Goal: Book appointment/travel/reservation

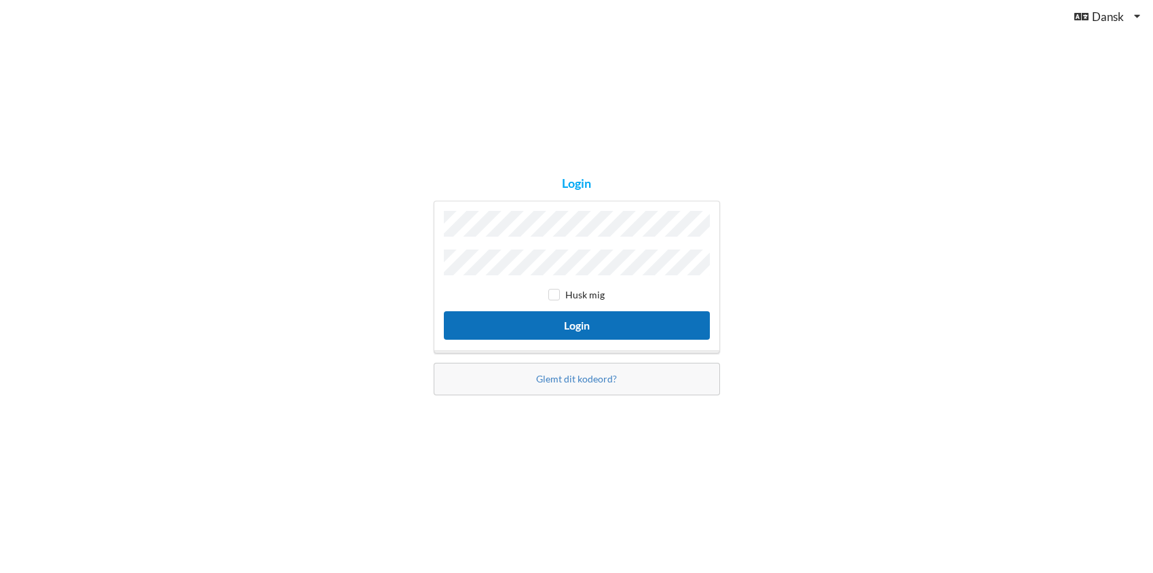
click at [610, 314] on button "Login" at bounding box center [577, 325] width 266 height 28
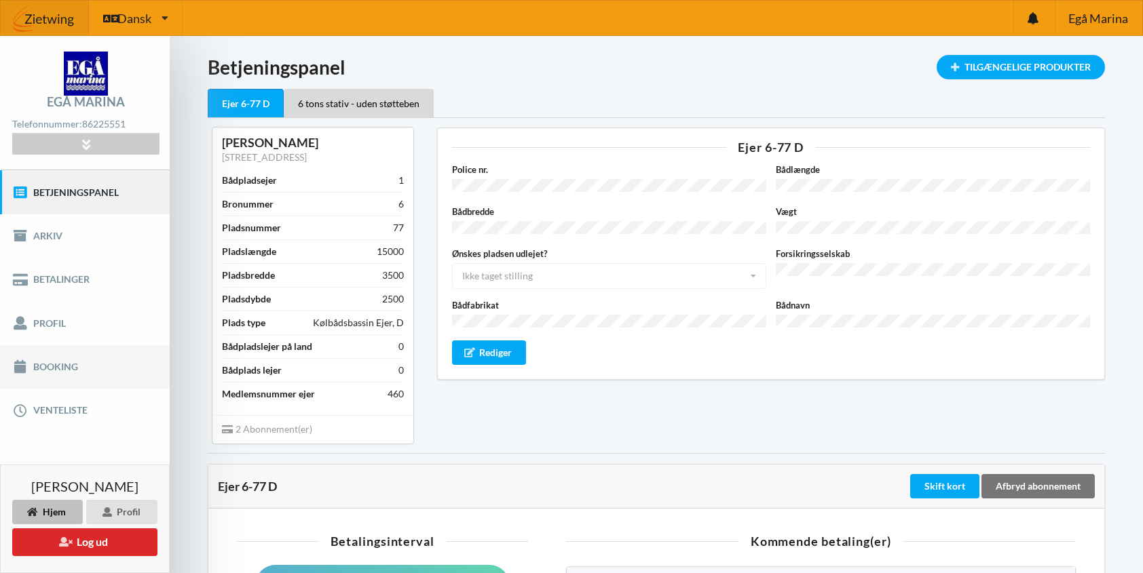
click at [60, 360] on link "Booking" at bounding box center [85, 366] width 170 height 43
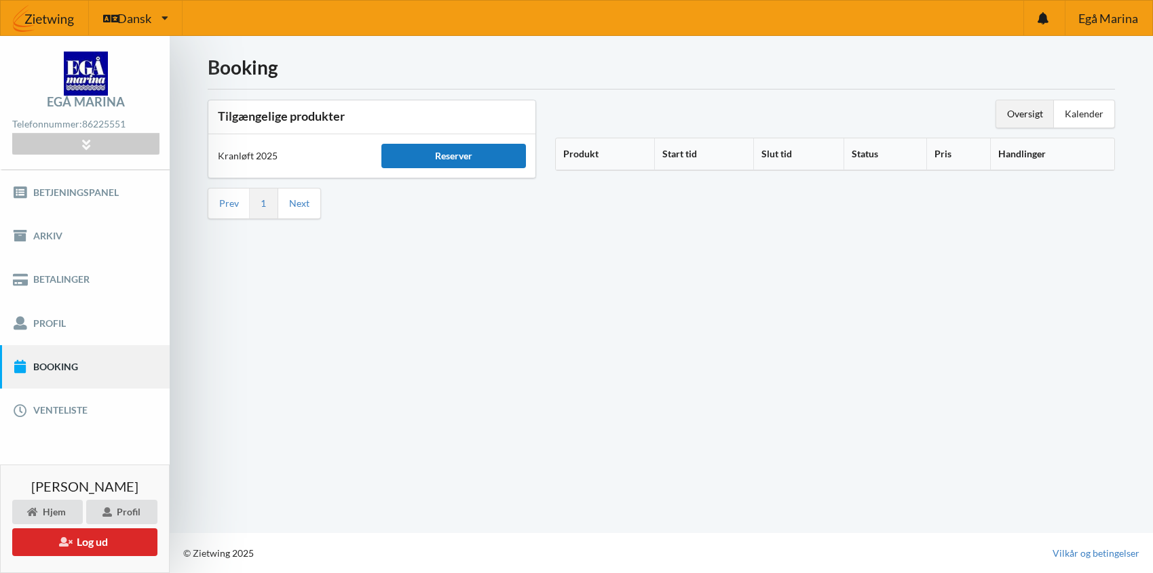
click at [468, 153] on div "Reserver" at bounding box center [453, 156] width 145 height 24
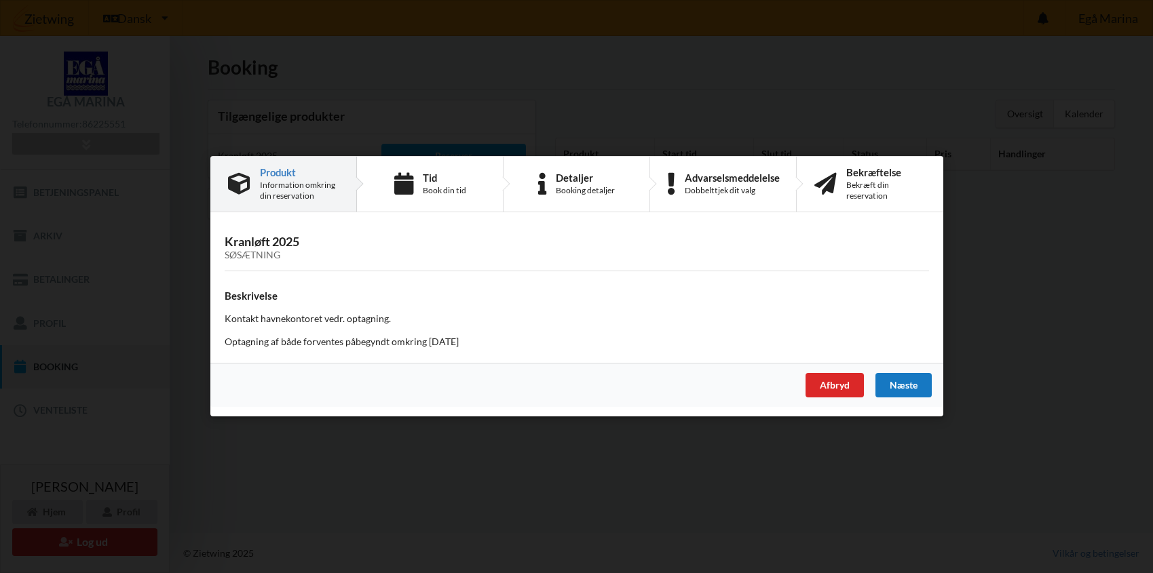
click at [915, 383] on div "Næste" at bounding box center [903, 386] width 56 height 24
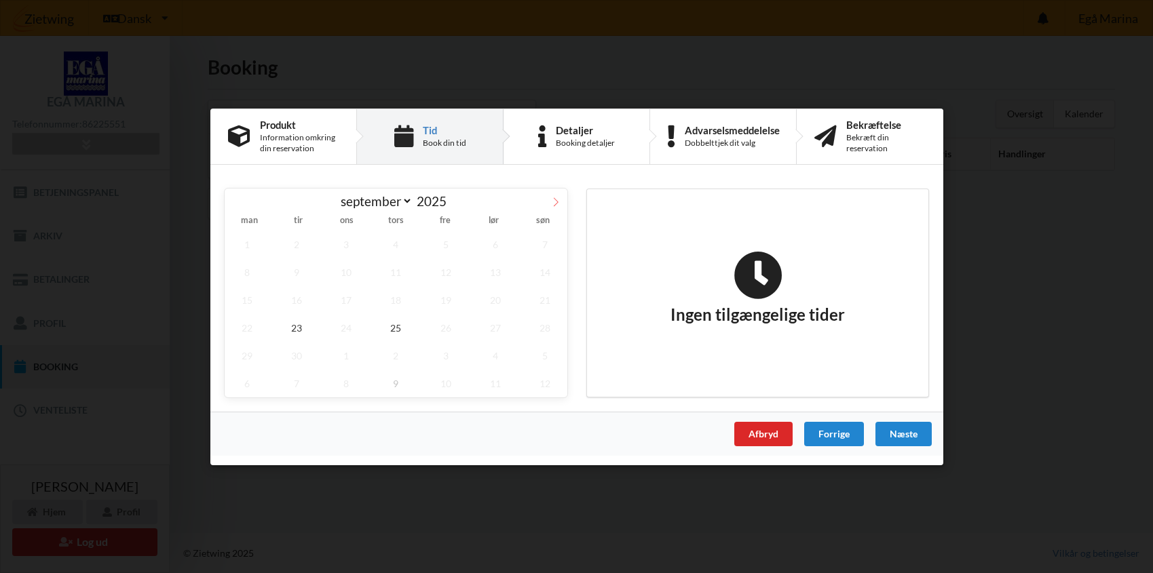
click at [554, 200] on icon at bounding box center [556, 202] width 10 height 10
click at [232, 195] on span at bounding box center [236, 199] width 23 height 23
click at [556, 197] on icon at bounding box center [556, 202] width 10 height 10
click at [391, 273] on span "9" at bounding box center [395, 272] width 45 height 28
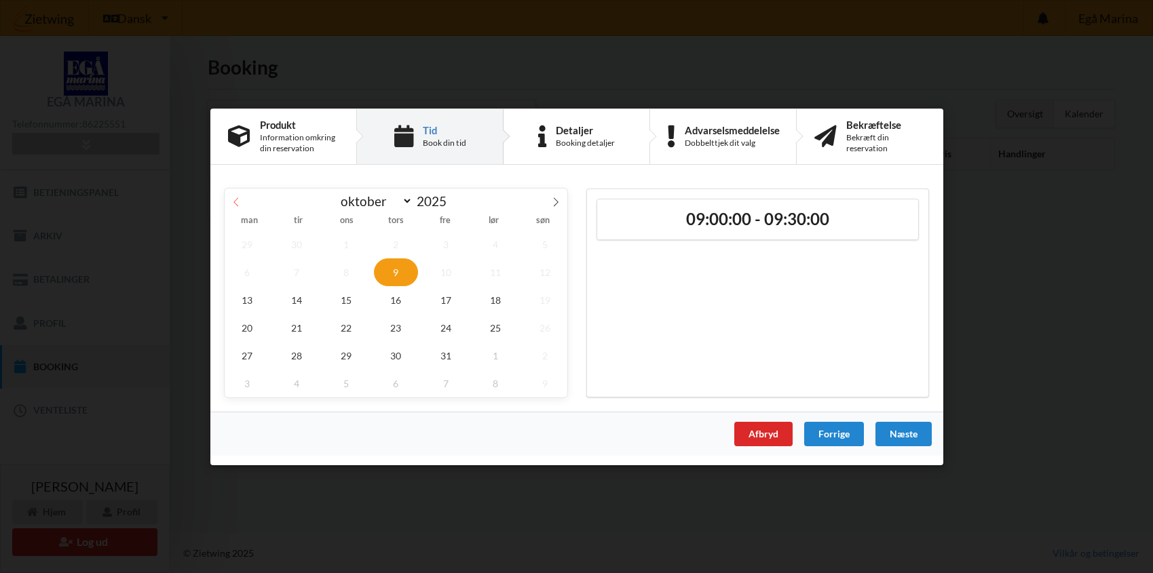
click at [237, 197] on icon at bounding box center [236, 202] width 10 height 10
click at [402, 324] on span "25" at bounding box center [395, 328] width 45 height 28
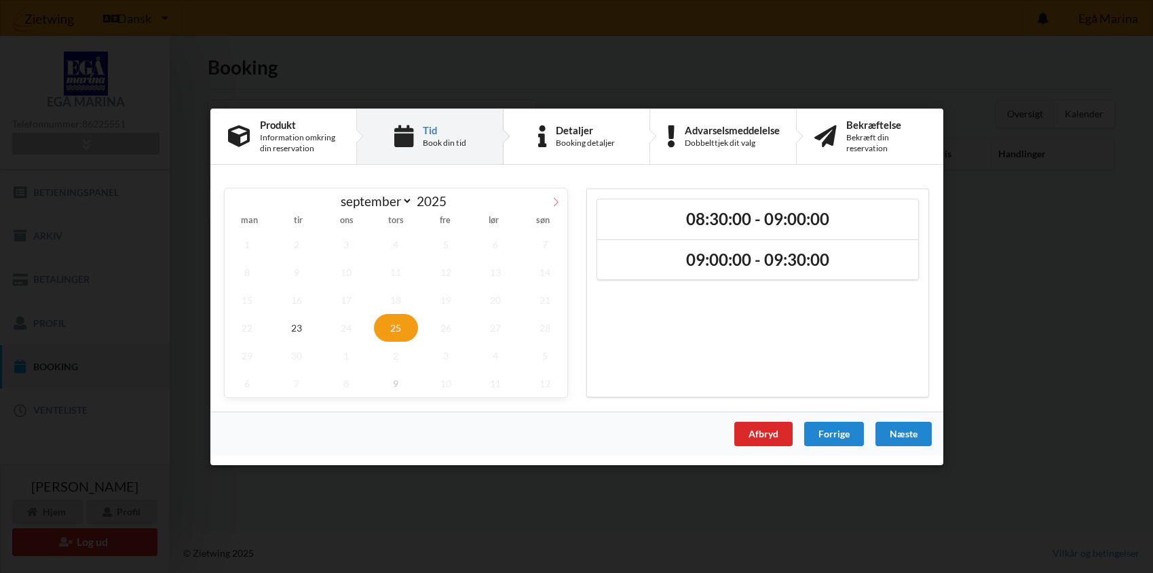
click at [560, 201] on icon at bounding box center [556, 202] width 10 height 10
select select "9"
click at [248, 298] on span "13" at bounding box center [247, 300] width 45 height 28
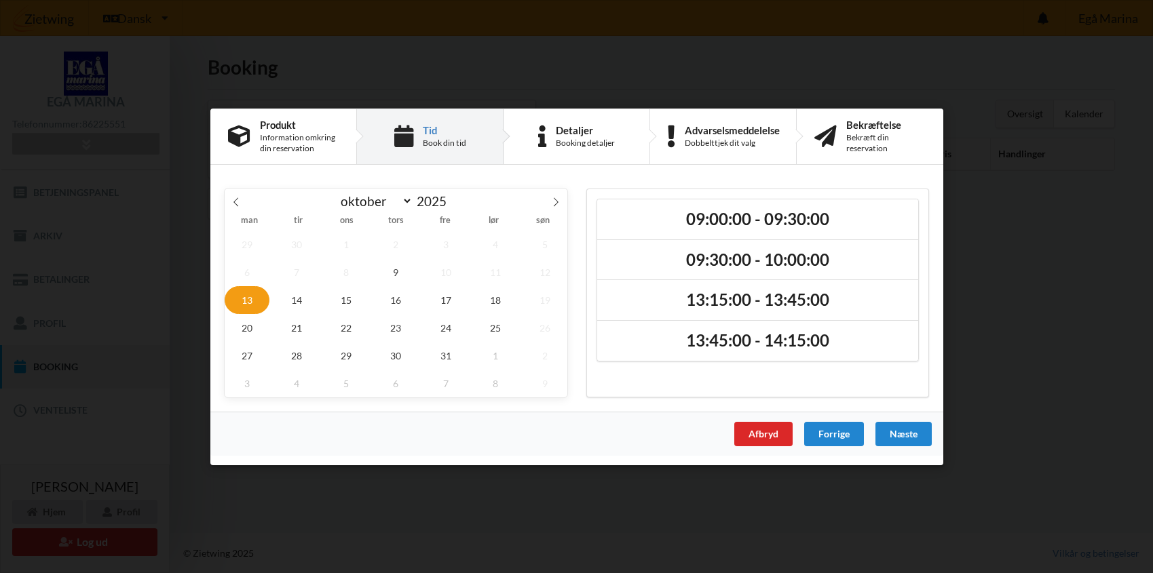
click at [352, 275] on span "8" at bounding box center [346, 272] width 45 height 28
click at [295, 300] on span "14" at bounding box center [296, 300] width 45 height 28
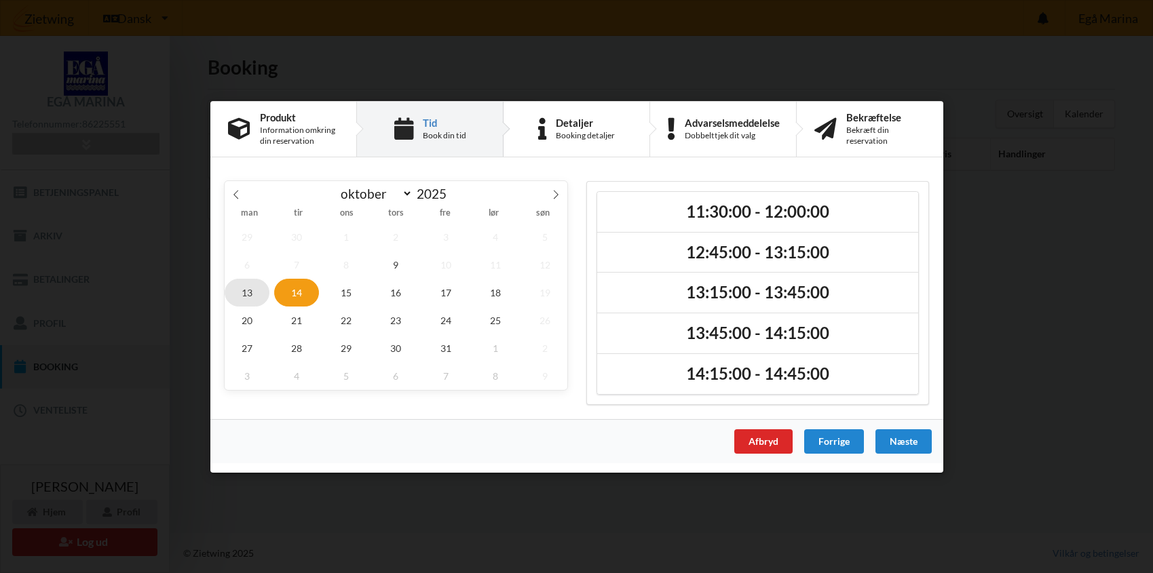
click at [250, 292] on span "13" at bounding box center [247, 292] width 45 height 28
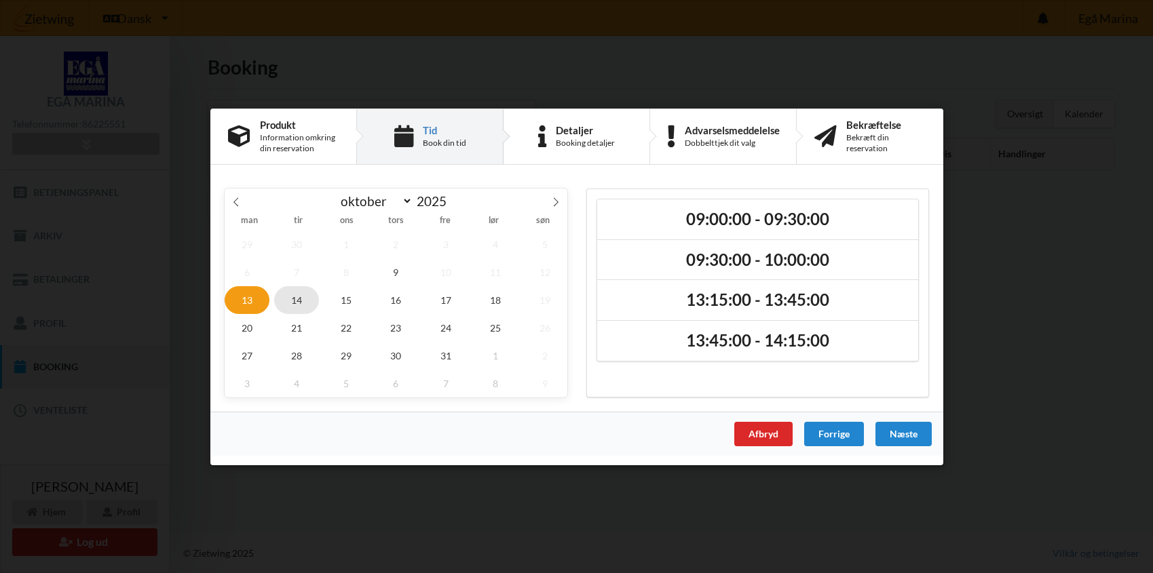
click at [298, 294] on span "14" at bounding box center [296, 300] width 45 height 28
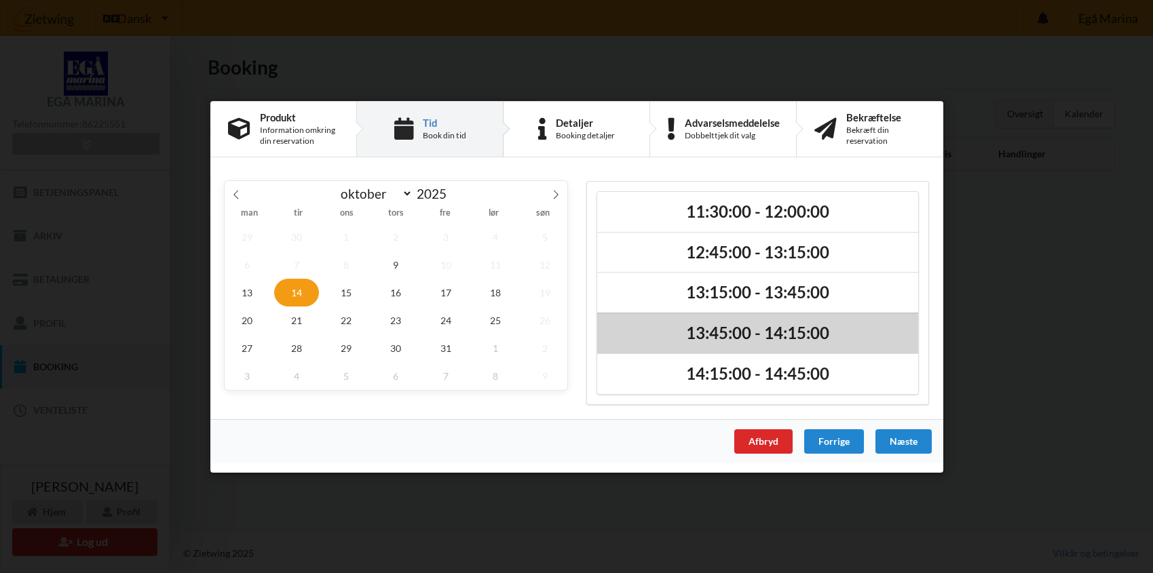
click at [714, 335] on h2 "13:45:00 - 14:15:00" at bounding box center [758, 333] width 302 height 21
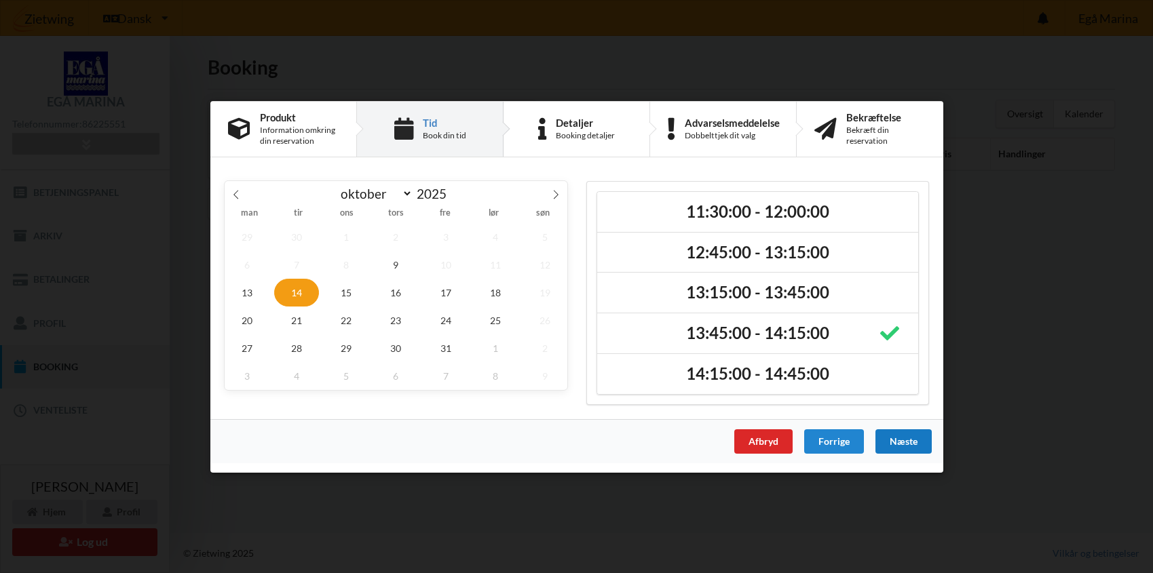
click at [892, 444] on div "Næste" at bounding box center [903, 442] width 56 height 24
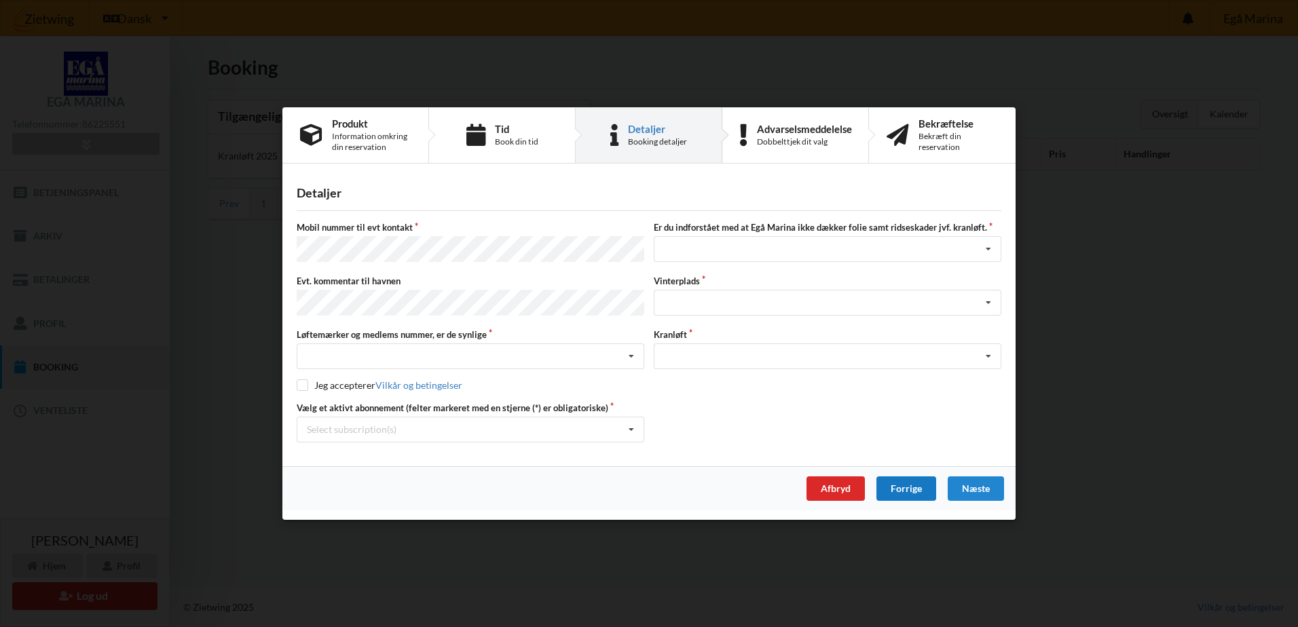
click at [900, 492] on div "Forrige" at bounding box center [906, 488] width 60 height 24
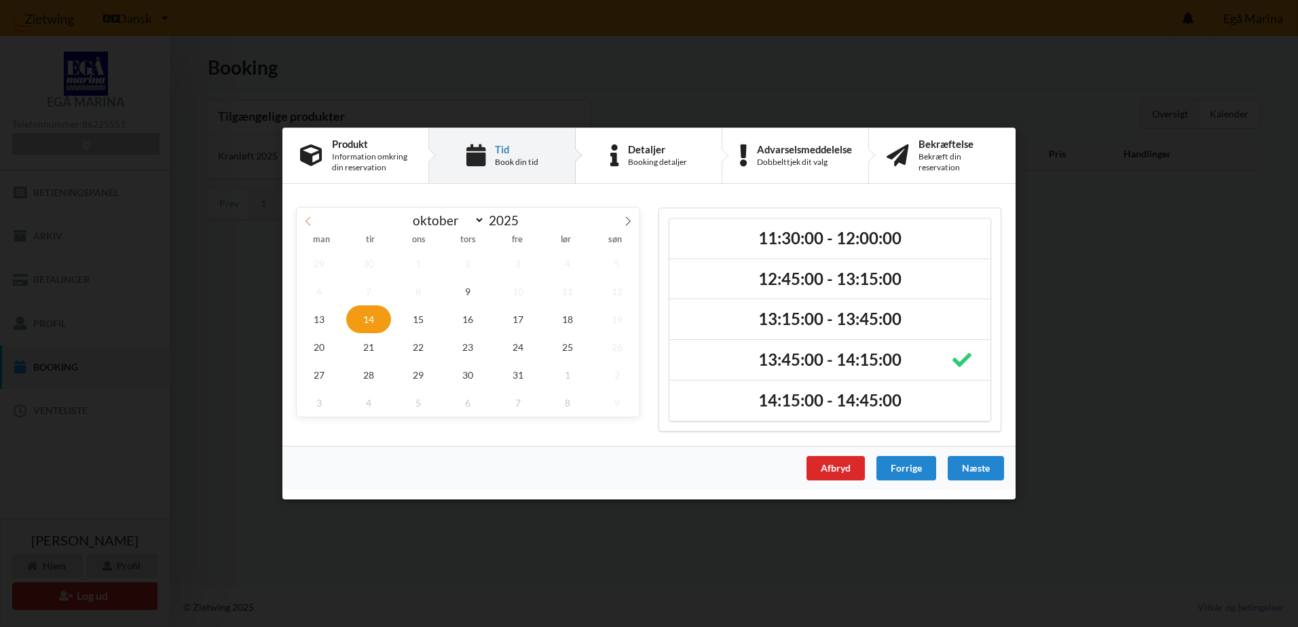
click at [308, 218] on icon at bounding box center [308, 221] width 10 height 10
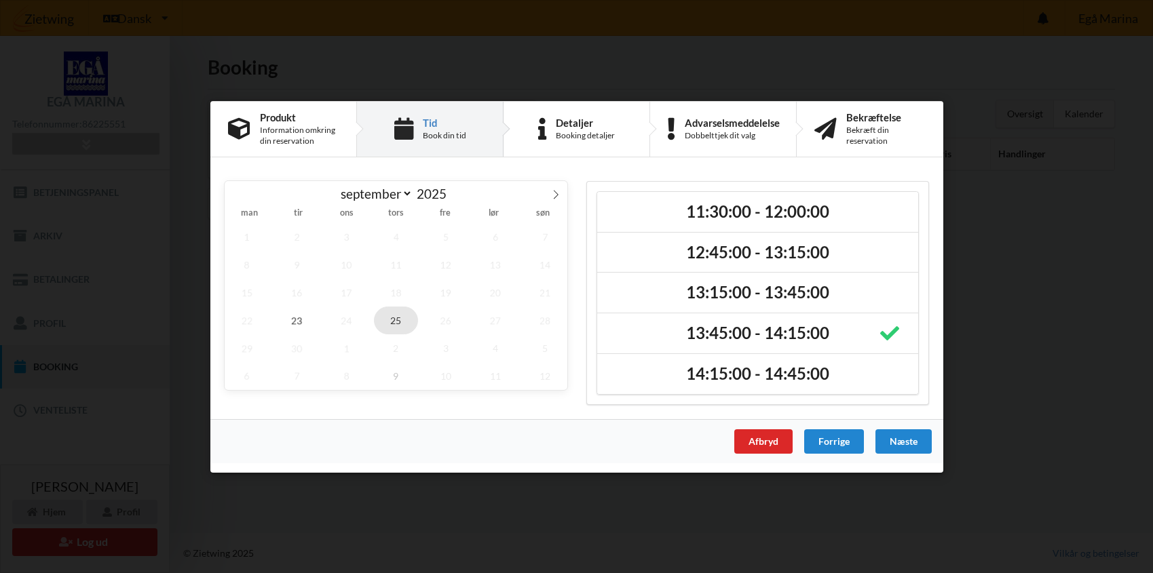
click at [392, 318] on span "25" at bounding box center [395, 320] width 45 height 28
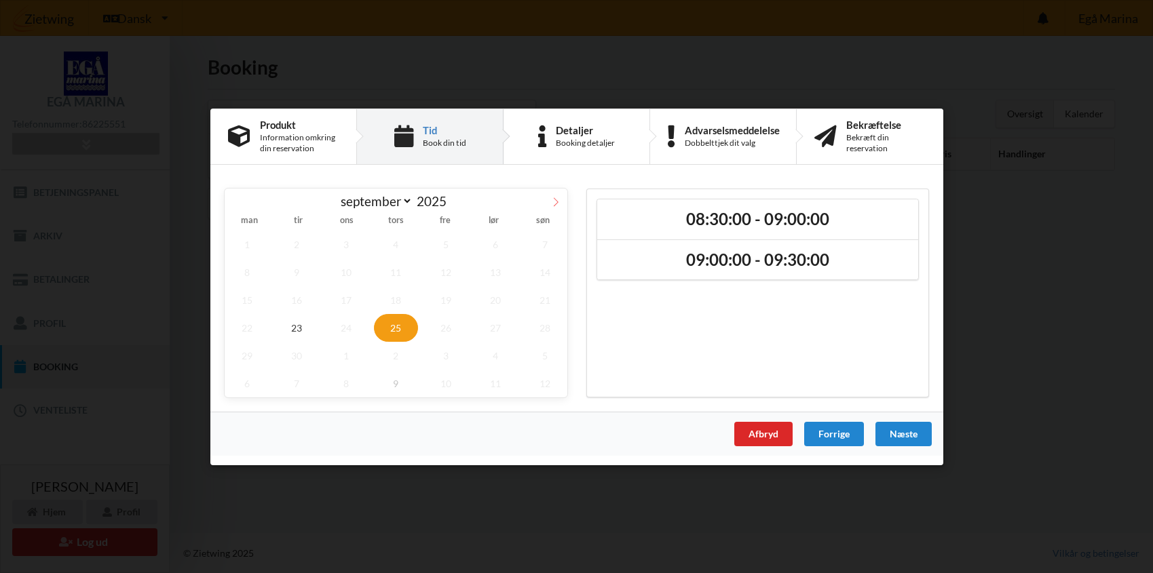
click at [556, 203] on icon at bounding box center [556, 202] width 10 height 10
click at [404, 269] on span "9" at bounding box center [395, 272] width 45 height 28
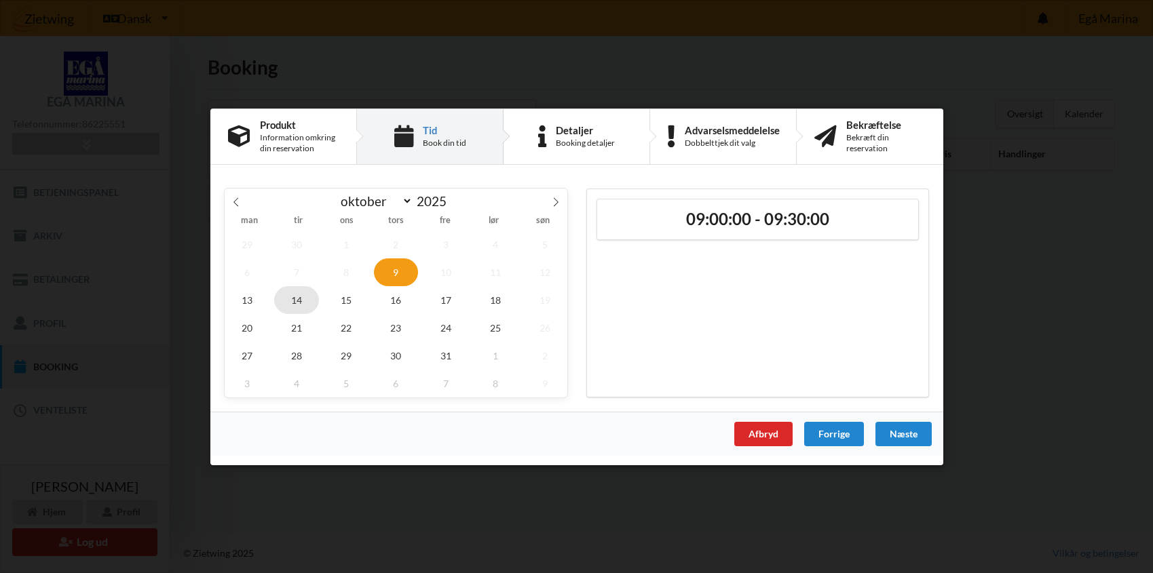
click at [299, 292] on span "14" at bounding box center [296, 300] width 45 height 28
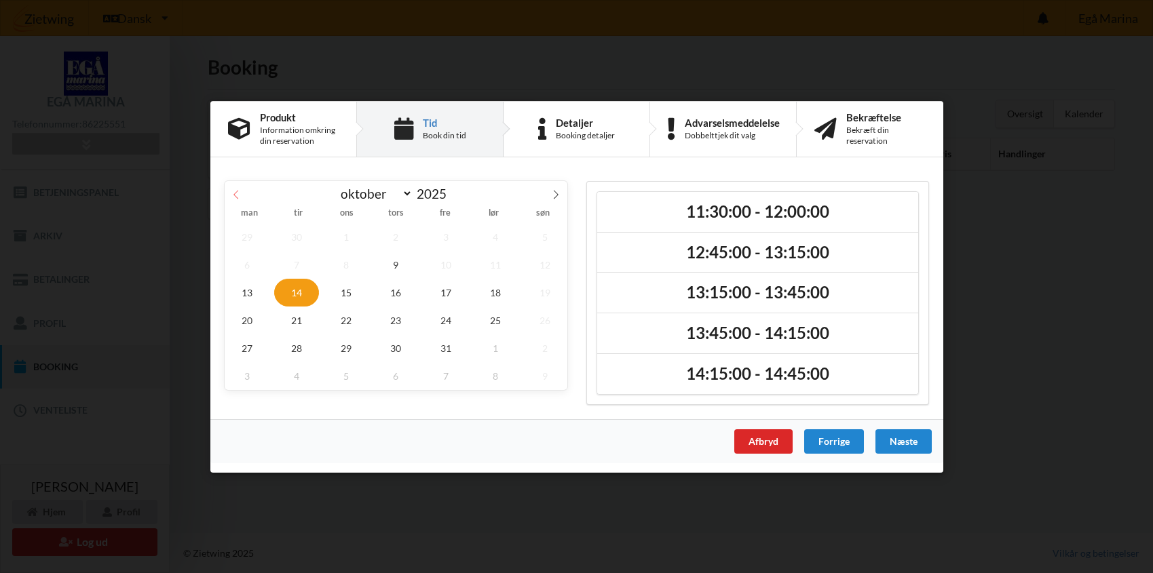
click at [233, 191] on icon at bounding box center [236, 194] width 10 height 10
select select "8"
click at [399, 319] on span "25" at bounding box center [395, 320] width 45 height 28
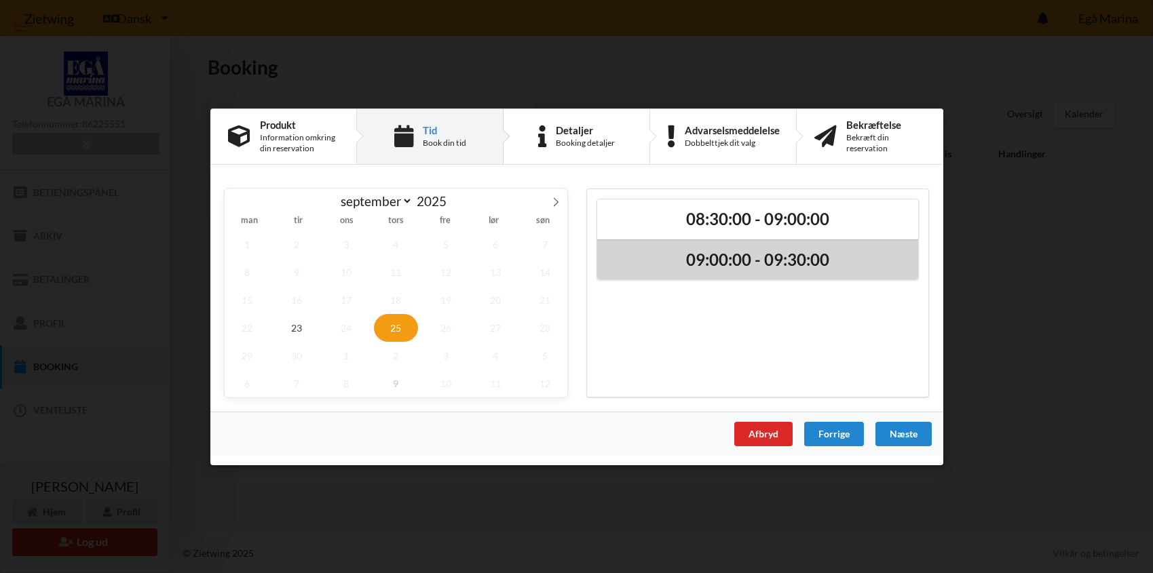
click at [650, 263] on h2 "09:00:00 - 09:30:00" at bounding box center [758, 259] width 302 height 21
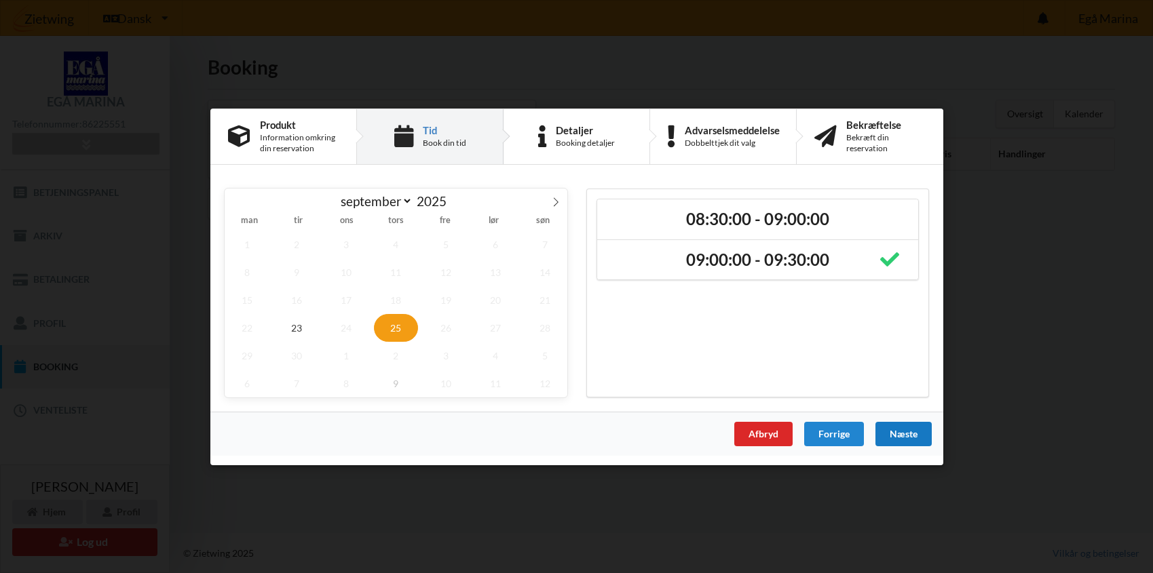
click at [895, 430] on div "Næste" at bounding box center [903, 433] width 56 height 24
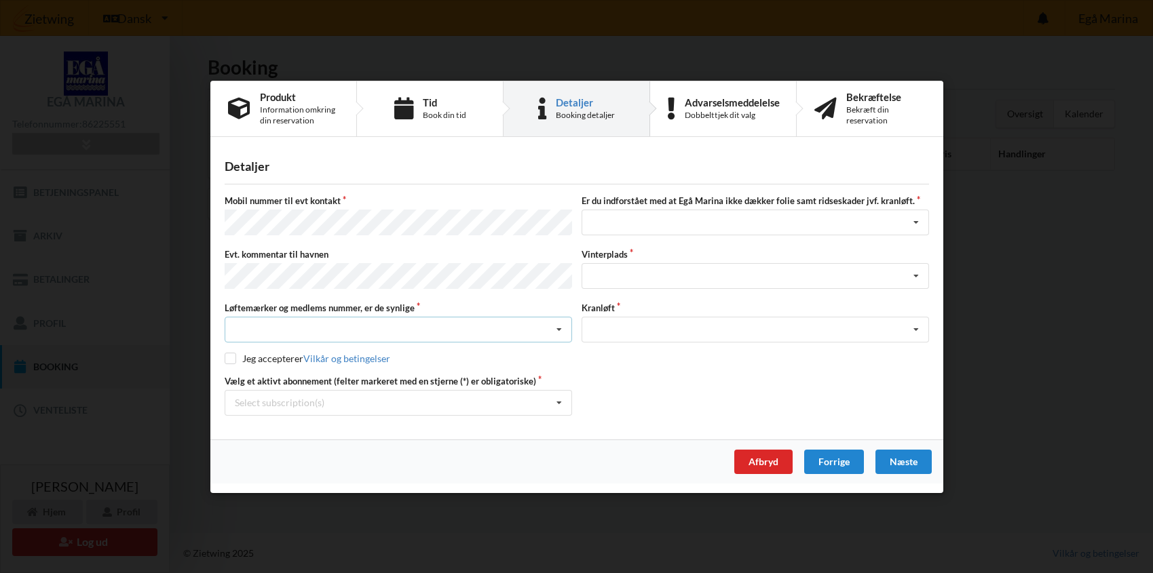
click at [558, 328] on icon at bounding box center [559, 330] width 20 height 25
click at [406, 367] on div "Ja, mine mærker er synlige og intakte" at bounding box center [398, 379] width 346 height 25
click at [235, 353] on input "checkbox" at bounding box center [231, 359] width 12 height 12
checkbox input "true"
click at [554, 396] on icon at bounding box center [559, 402] width 20 height 25
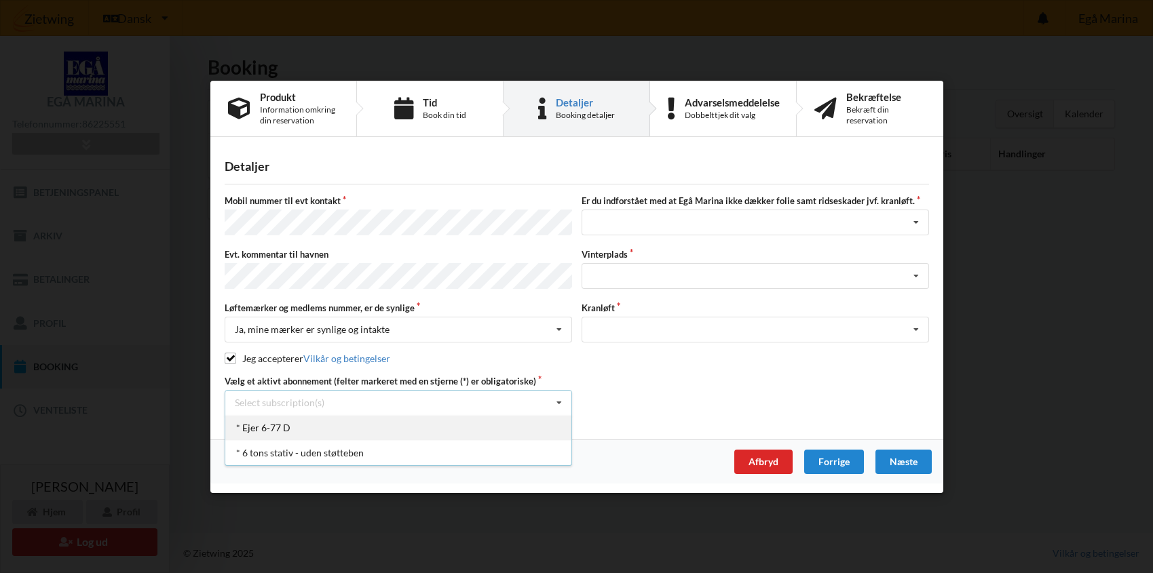
click at [335, 415] on div "* Ejer 6-77 D" at bounding box center [398, 427] width 346 height 25
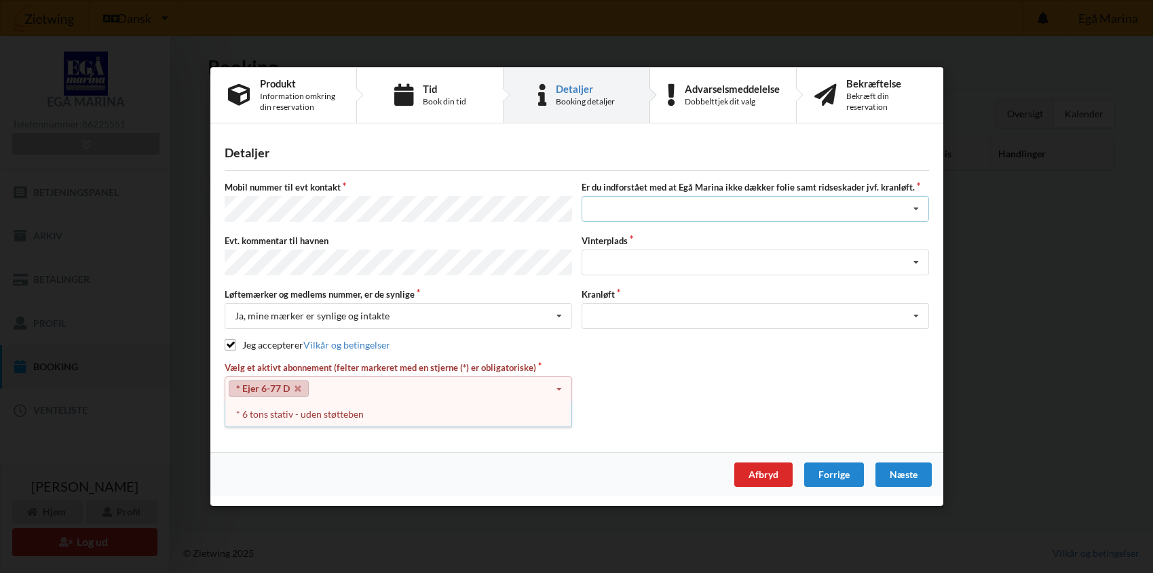
click at [917, 210] on icon at bounding box center [916, 209] width 20 height 25
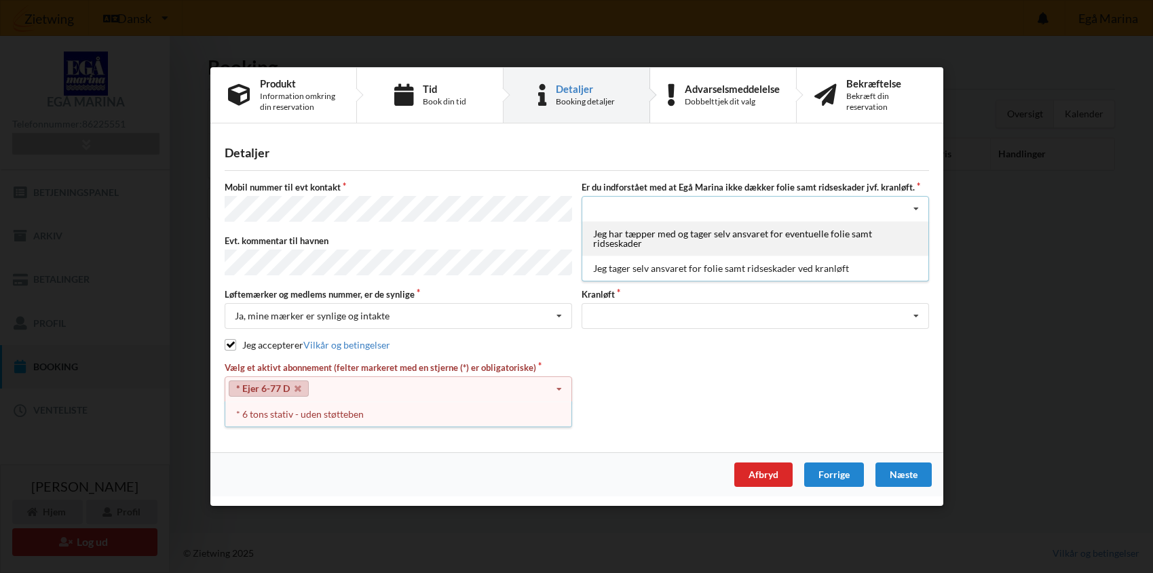
click at [850, 238] on div "Jeg har tæpper med og tager selv ansvaret for eventuelle folie samt ridseskader" at bounding box center [755, 238] width 346 height 35
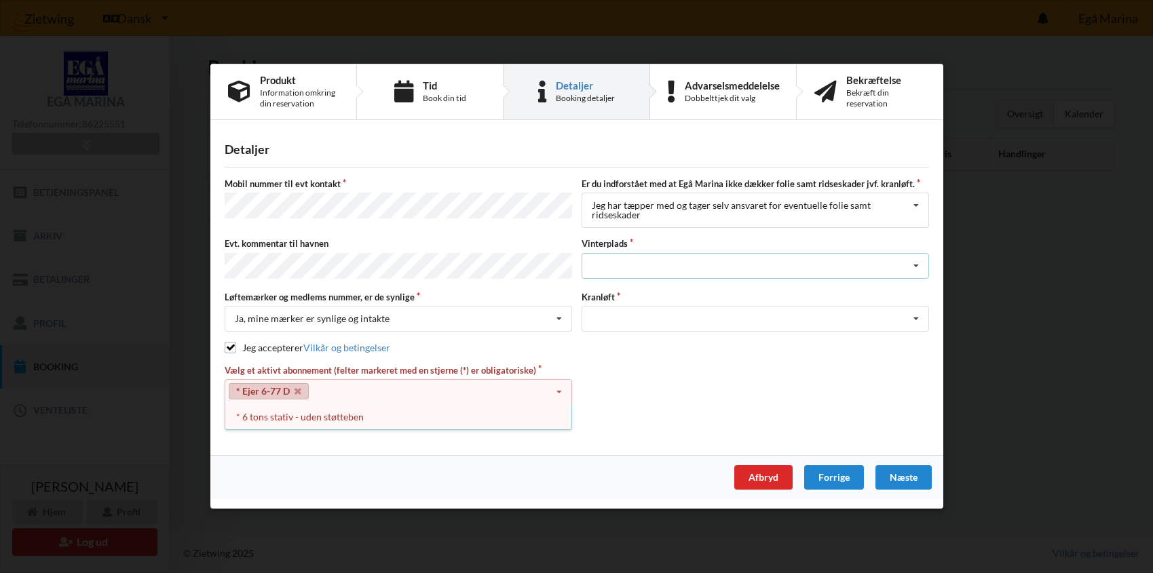
click at [919, 266] on icon at bounding box center [916, 266] width 20 height 25
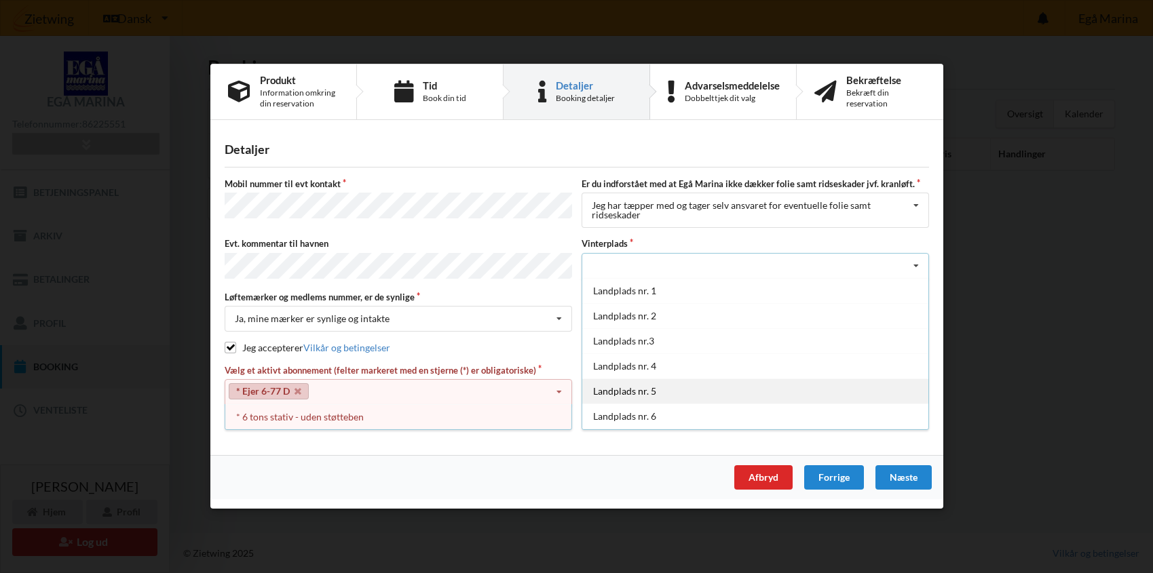
click at [687, 400] on div "Landplads nr. 5" at bounding box center [755, 391] width 346 height 25
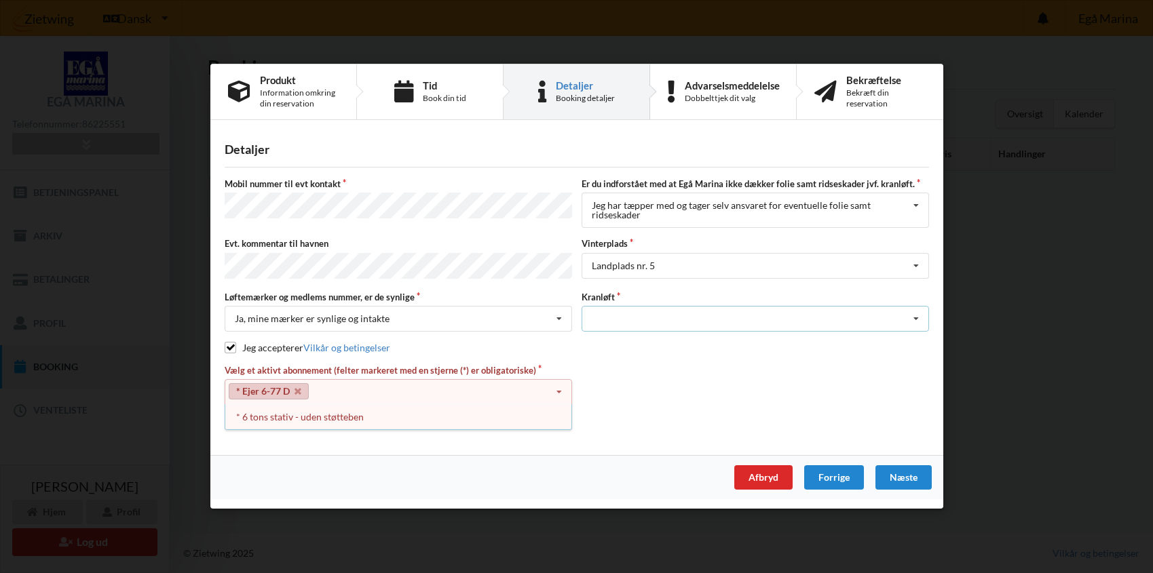
click at [917, 321] on icon at bounding box center [916, 319] width 20 height 25
click at [687, 343] on div "Optagning" at bounding box center [755, 344] width 346 height 25
click at [894, 478] on div "Næste" at bounding box center [903, 478] width 56 height 24
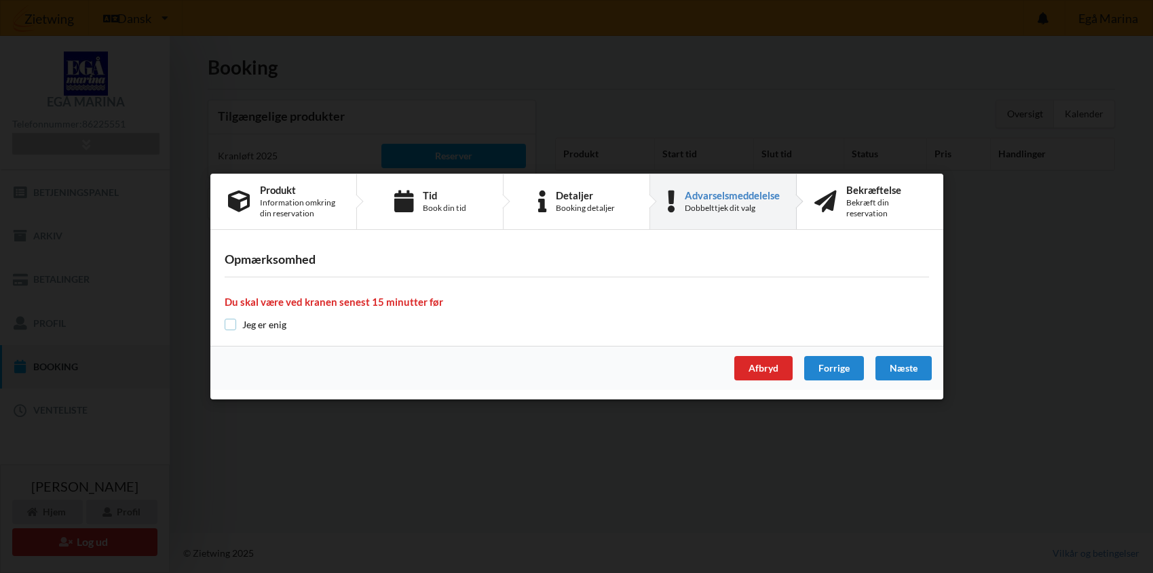
click at [235, 329] on input "checkbox" at bounding box center [231, 325] width 12 height 12
checkbox input "true"
click at [905, 366] on div "Næste" at bounding box center [903, 368] width 56 height 24
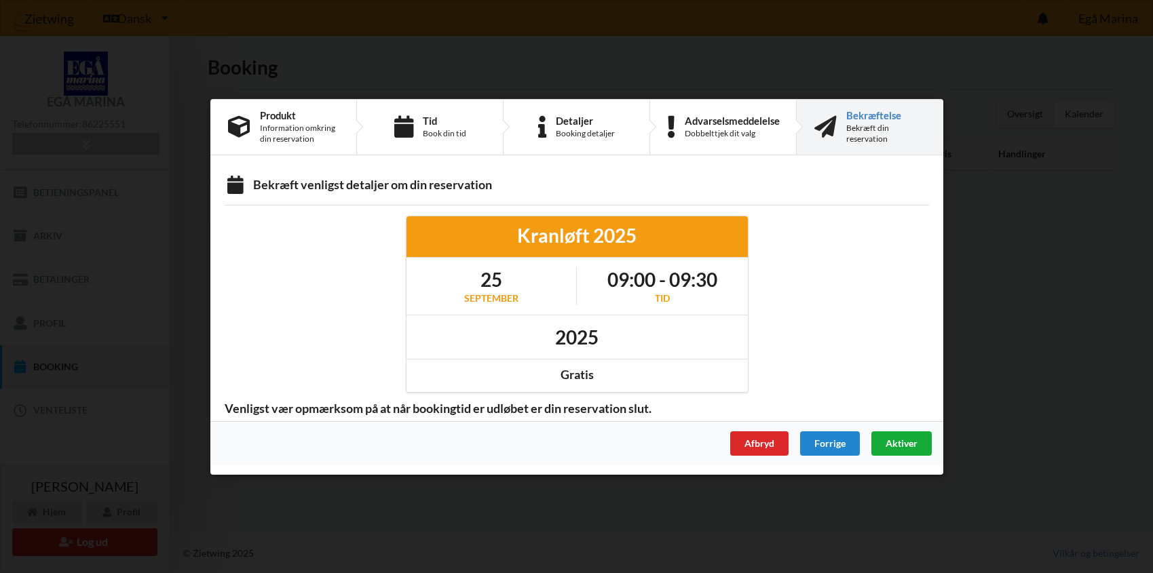
click at [907, 446] on span "Aktiver" at bounding box center [901, 443] width 32 height 12
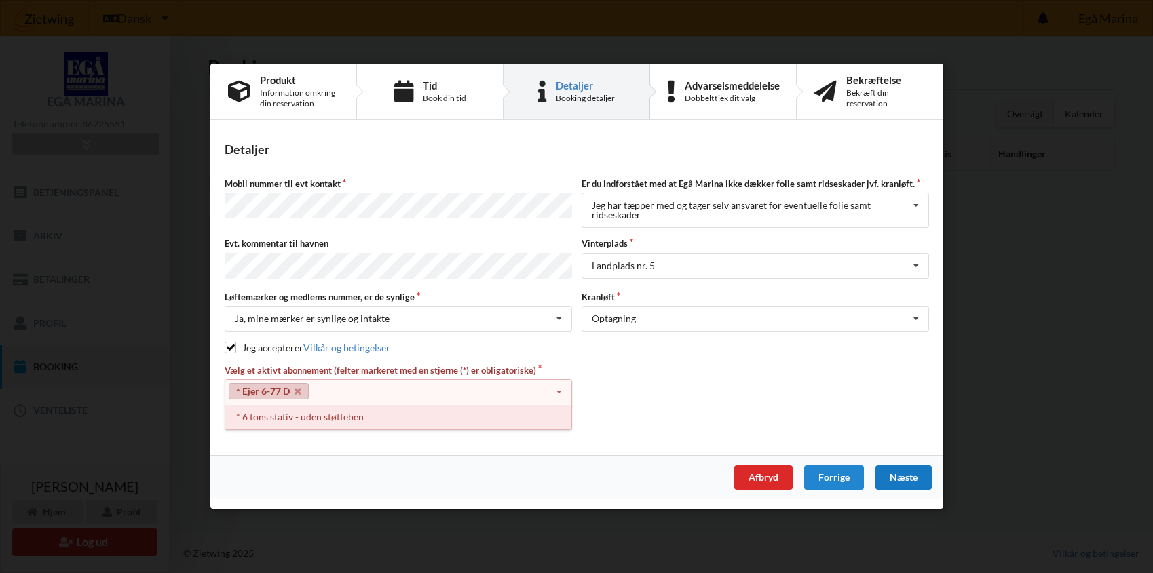
click at [373, 415] on div "* 6 tons stativ - uden støtteben" at bounding box center [398, 417] width 346 height 25
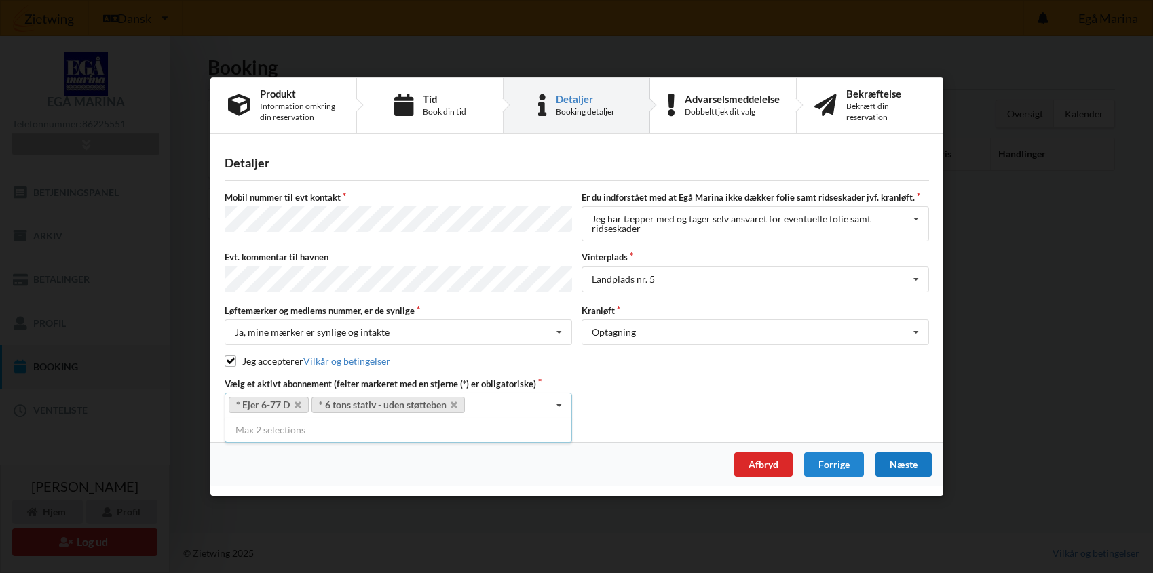
click at [895, 461] on div "Næste" at bounding box center [903, 465] width 56 height 24
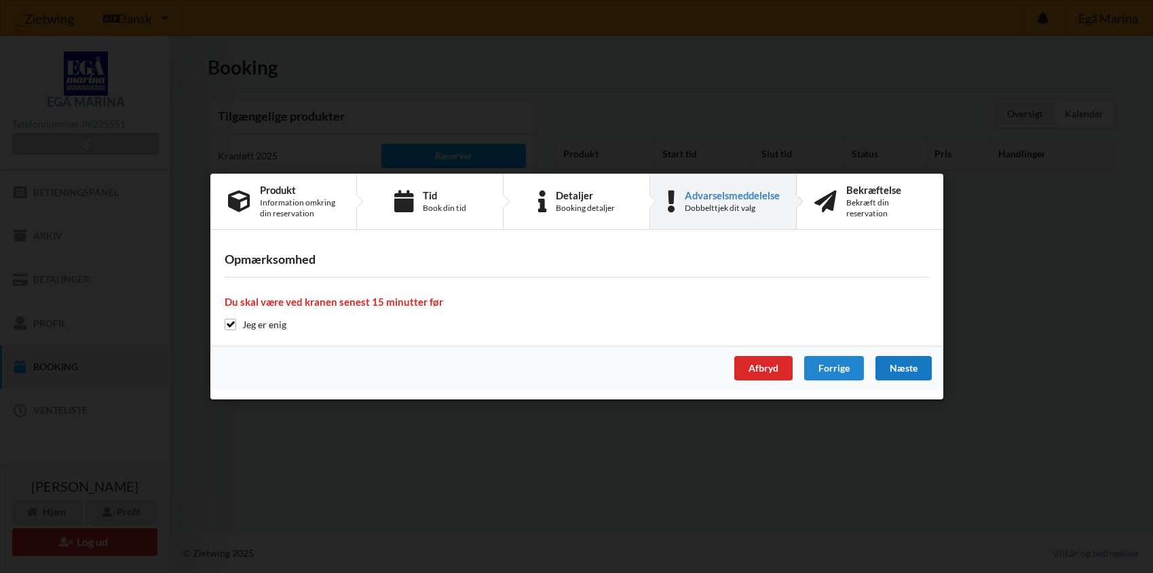
click at [906, 365] on div "Næste" at bounding box center [903, 368] width 56 height 24
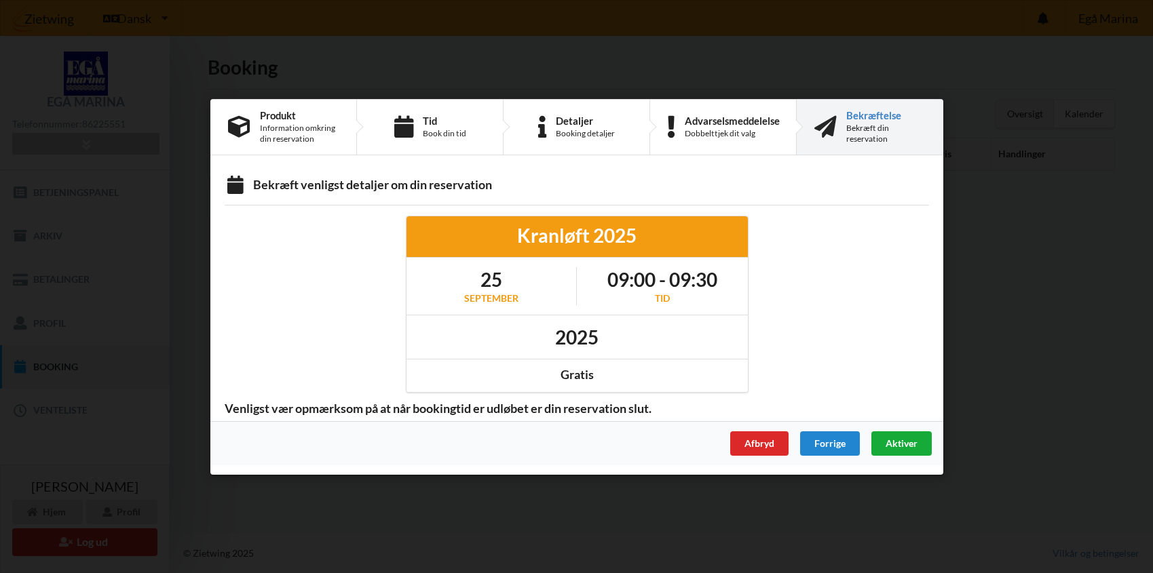
click at [905, 443] on span "Aktiver" at bounding box center [901, 443] width 32 height 12
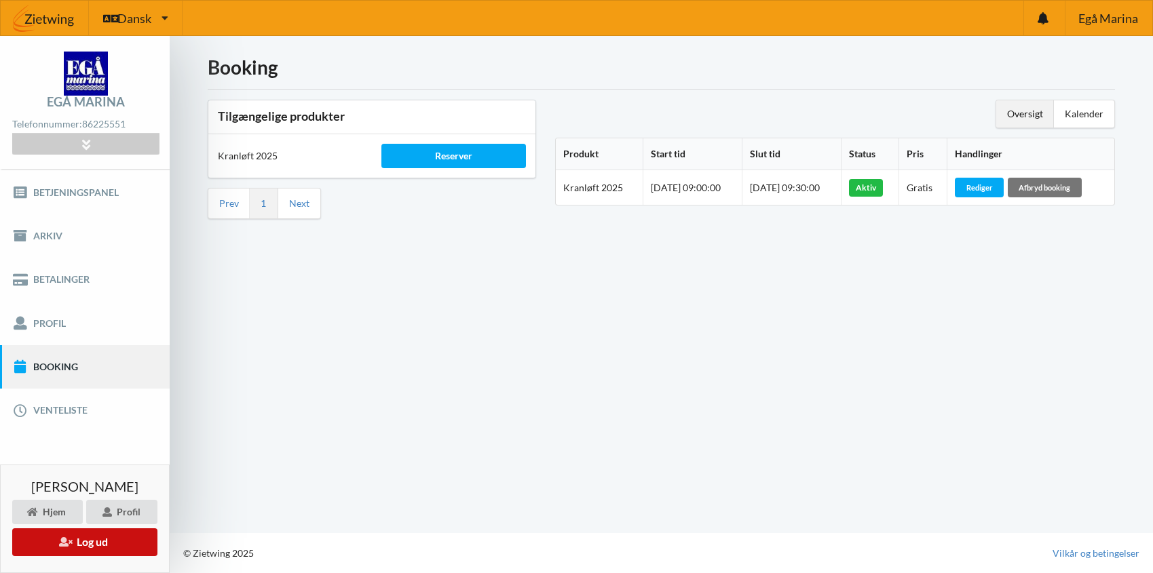
click at [125, 541] on button "Log ud" at bounding box center [84, 543] width 145 height 28
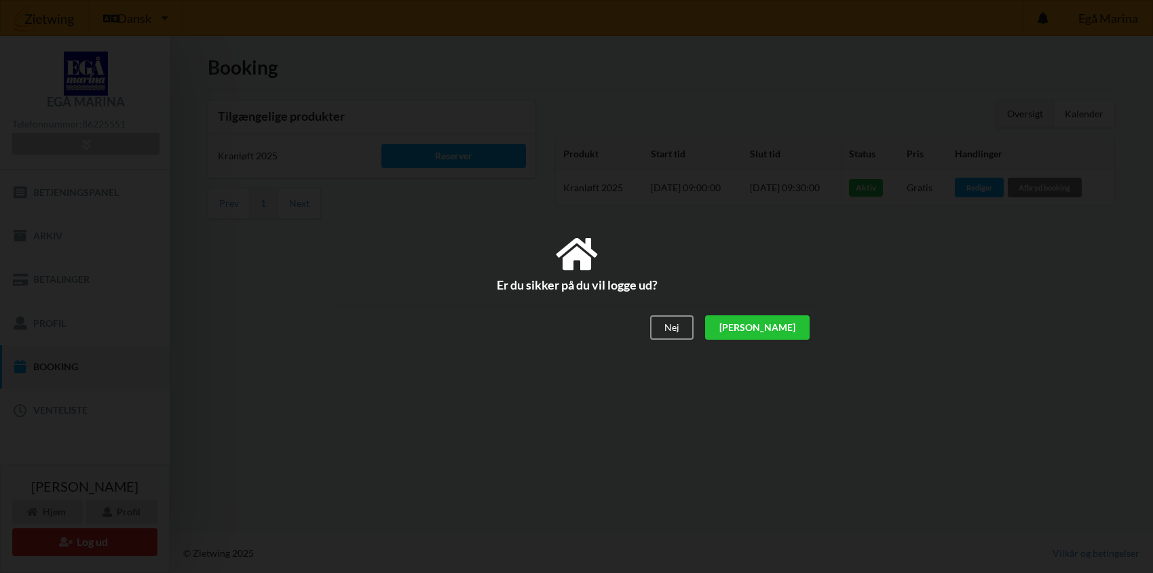
click at [782, 326] on div "[PERSON_NAME]" at bounding box center [756, 328] width 105 height 24
